Goal: Information Seeking & Learning: Learn about a topic

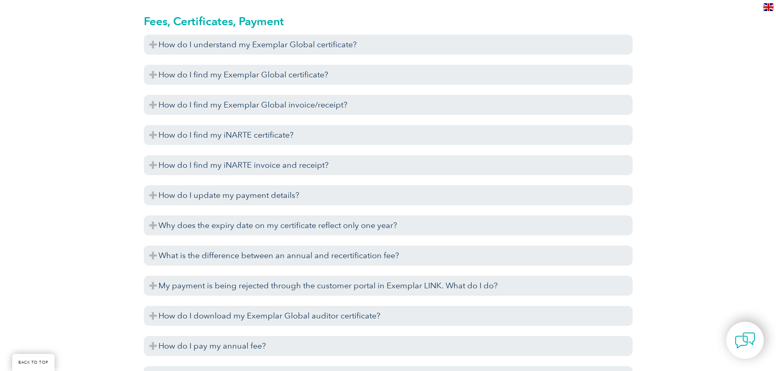
scroll to position [1507, 0]
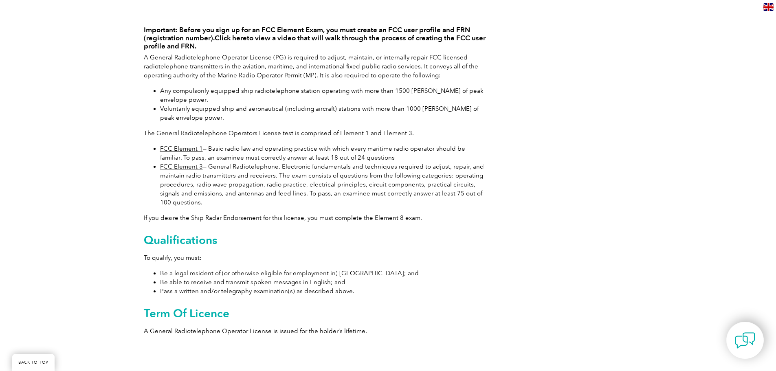
scroll to position [204, 0]
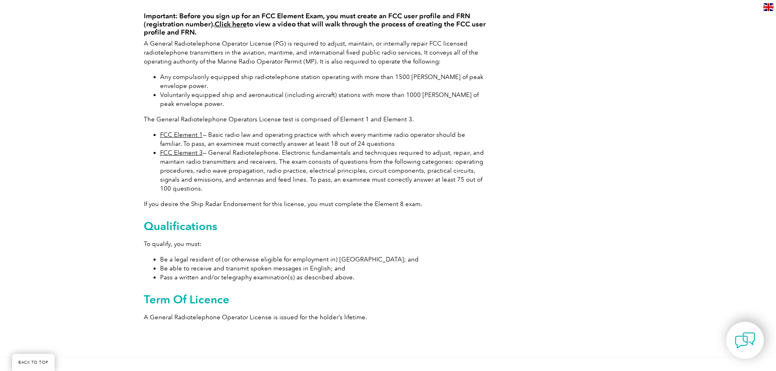
click at [736, 214] on div "Important: Before you sign up for an FCC Element Exam, you must create an FCC u…" at bounding box center [388, 166] width 776 height 380
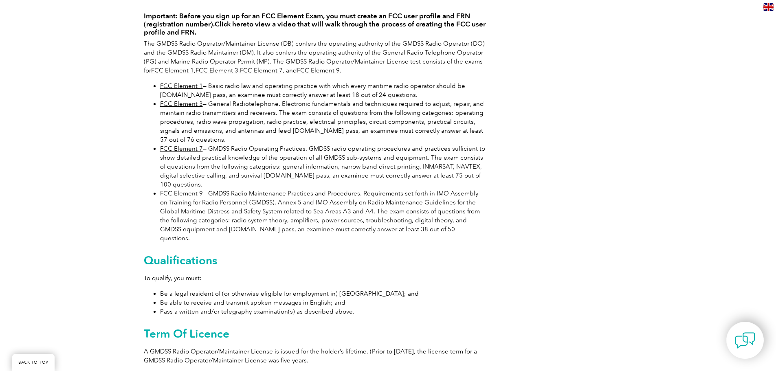
scroll to position [244, 0]
